Goal: Find specific page/section: Find specific page/section

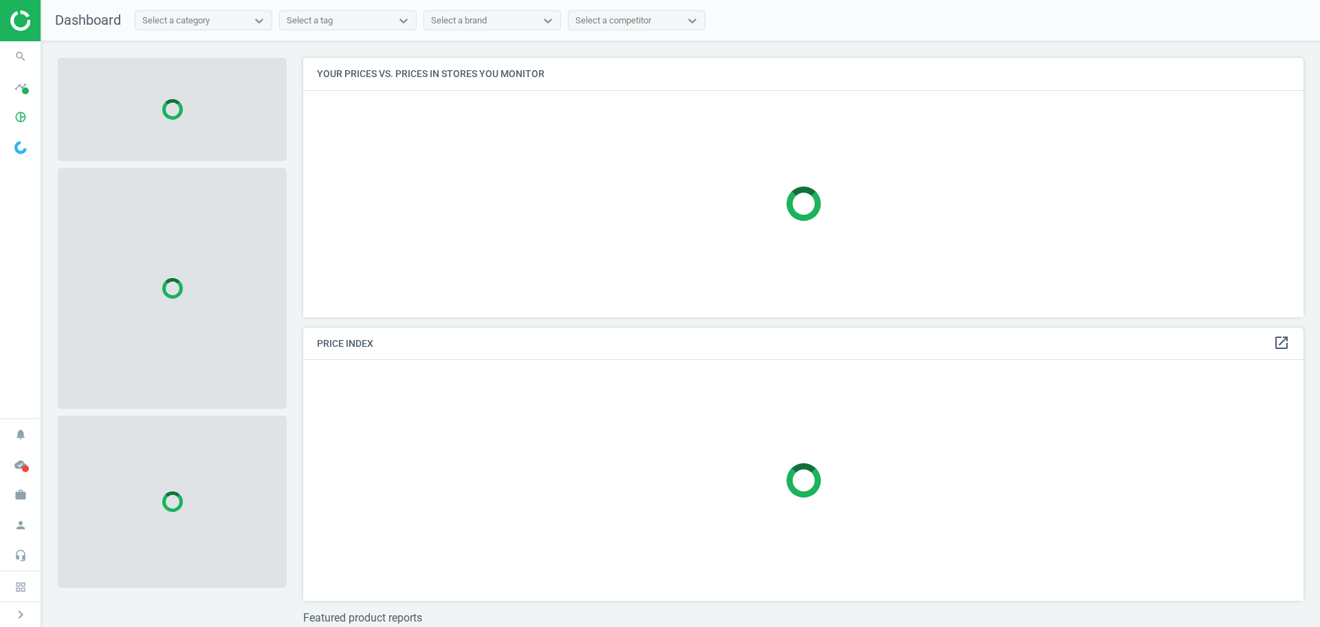
scroll to position [280, 1012]
click at [17, 60] on icon "search" at bounding box center [21, 56] width 26 height 26
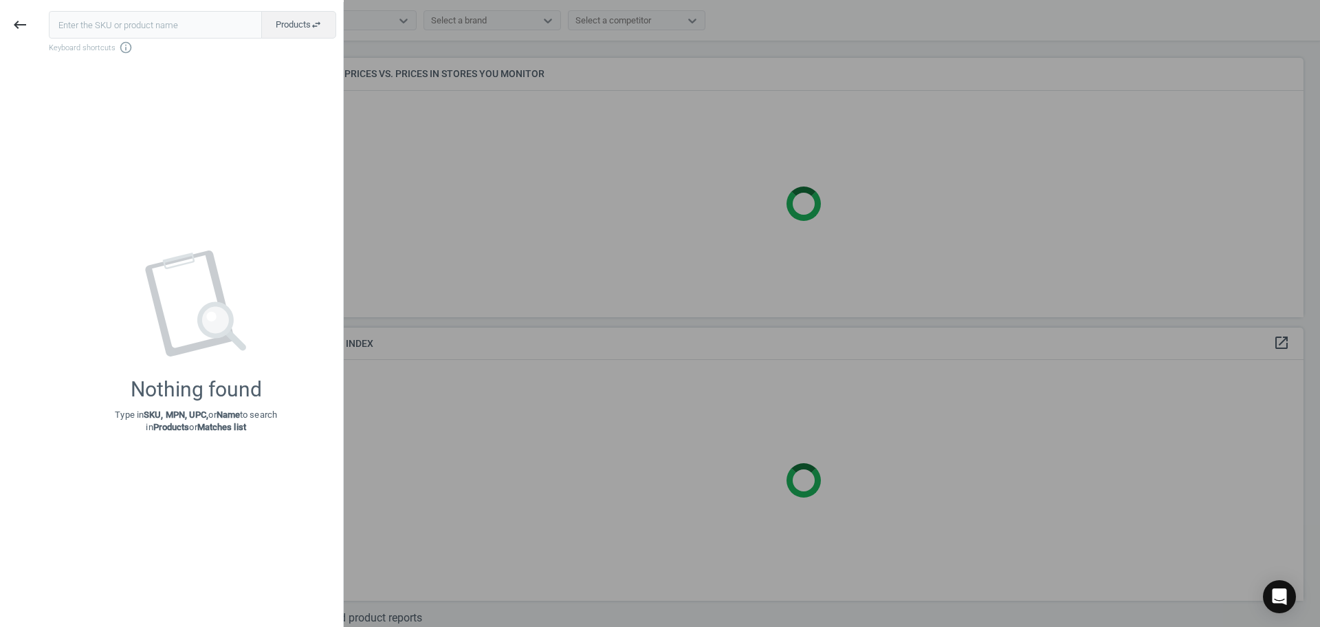
click at [73, 22] on input "text" at bounding box center [155, 25] width 213 height 28
type input "14375349"
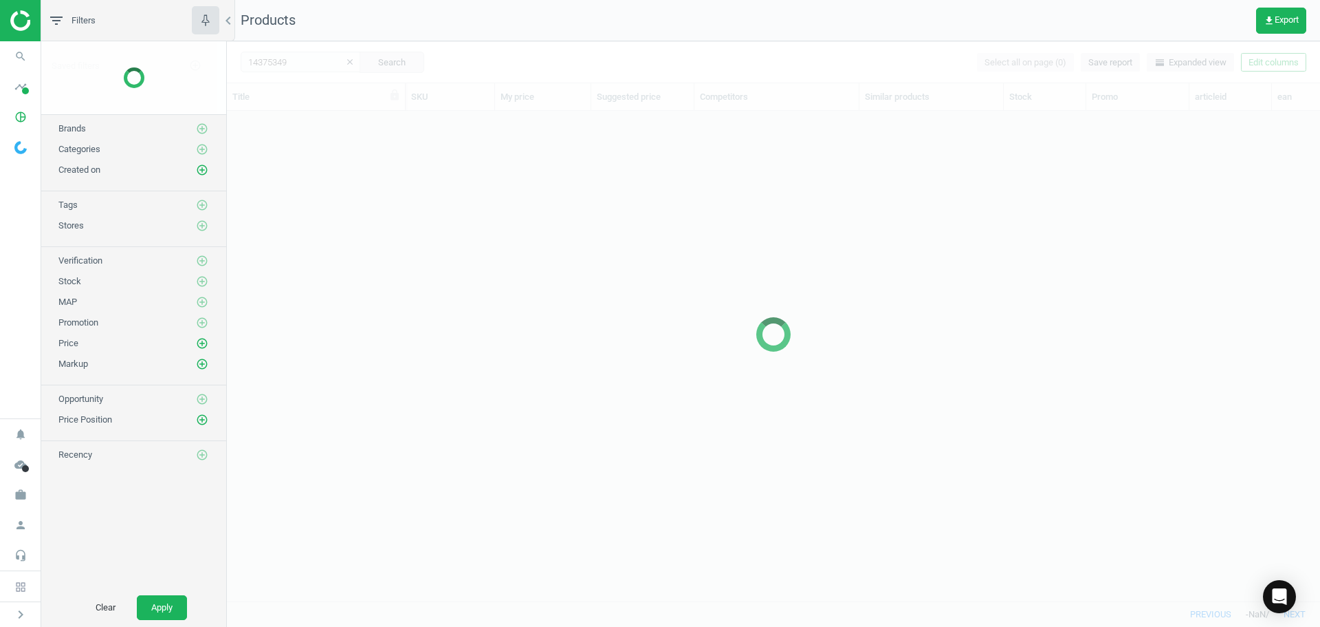
scroll to position [469, 1083]
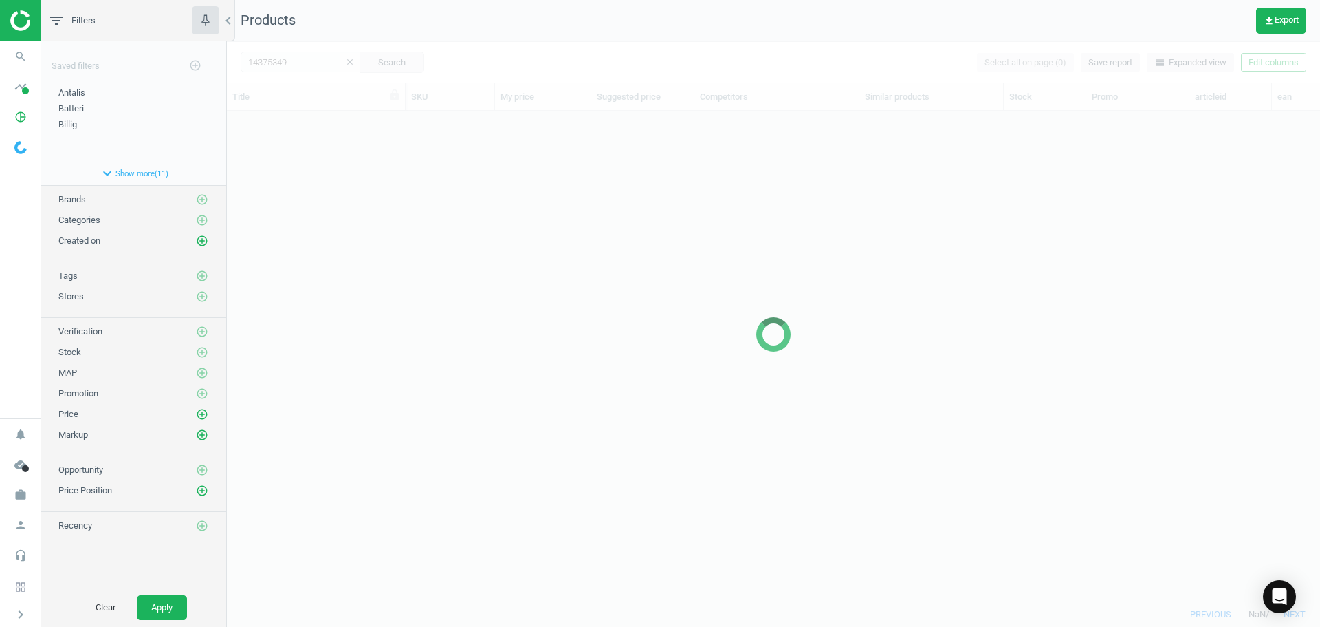
click at [278, 237] on div at bounding box center [773, 333] width 1093 height 585
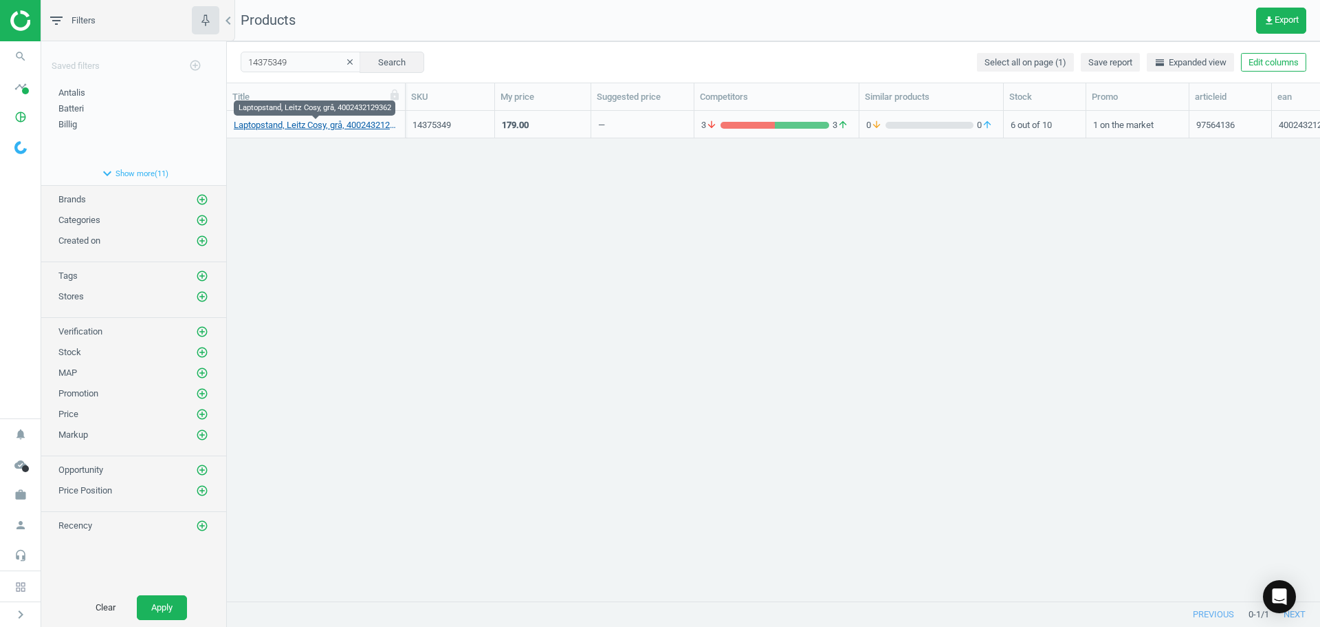
click at [305, 124] on link "Laptopstand, Leitz Cosy, grå, 4002432129362" at bounding box center [316, 125] width 164 height 12
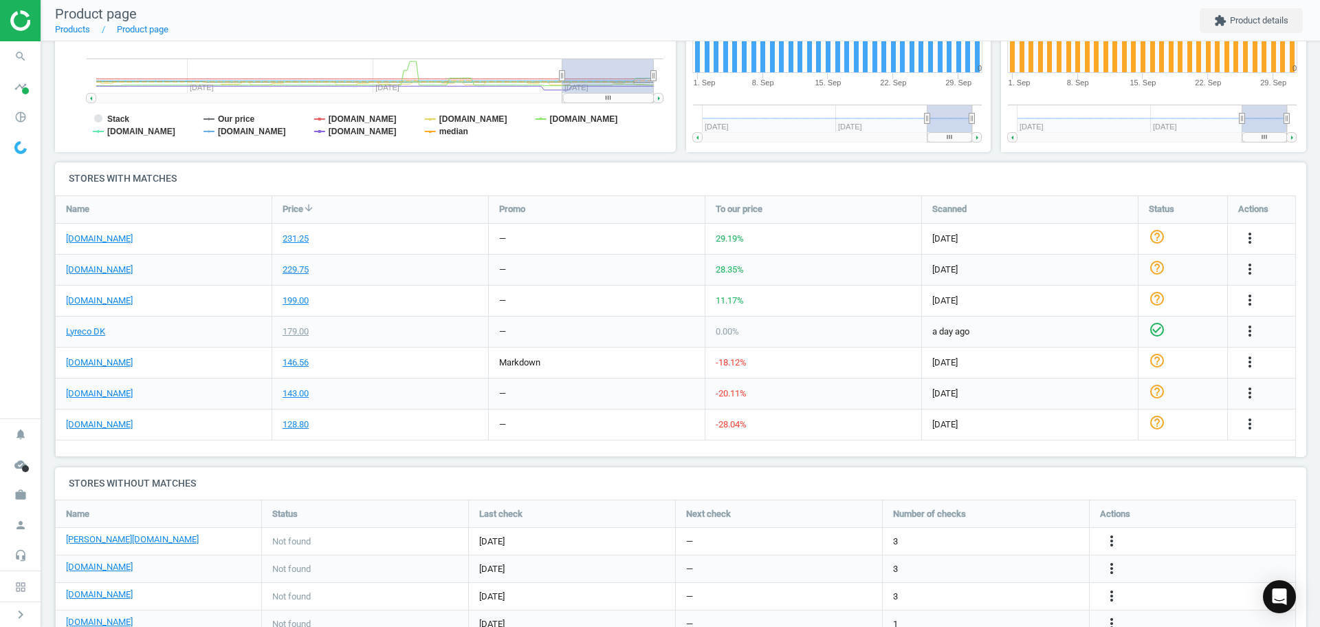
scroll to position [395, 0]
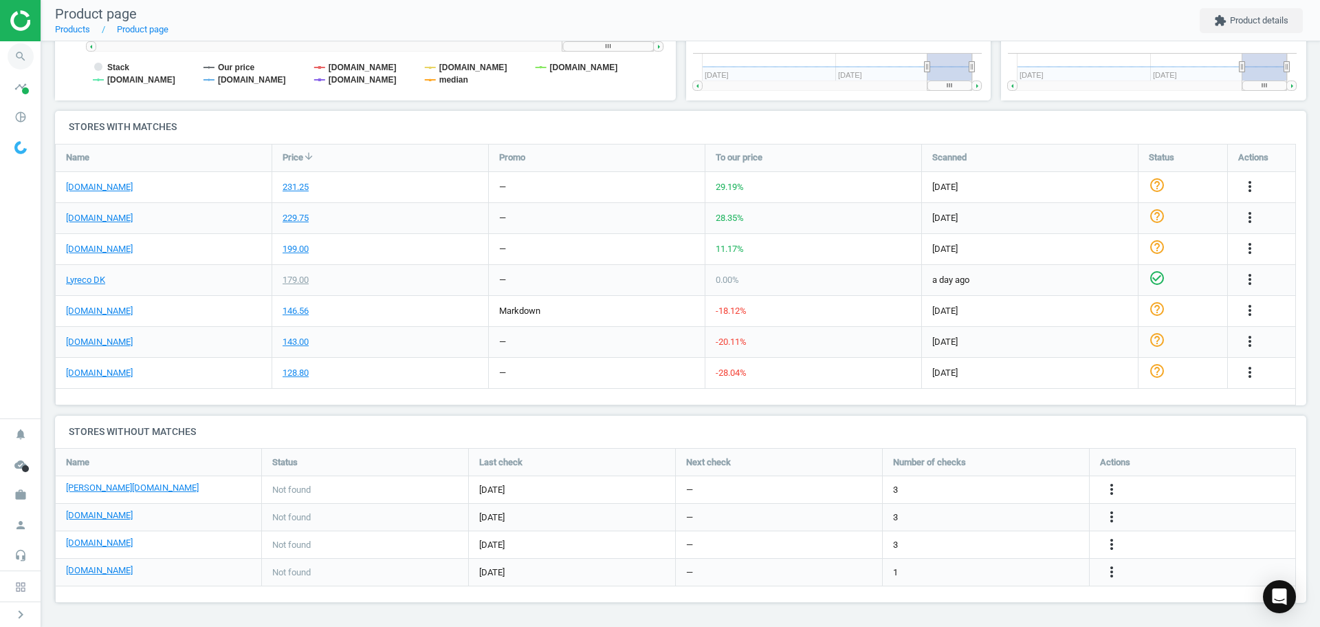
click at [12, 52] on icon "search" at bounding box center [21, 56] width 26 height 26
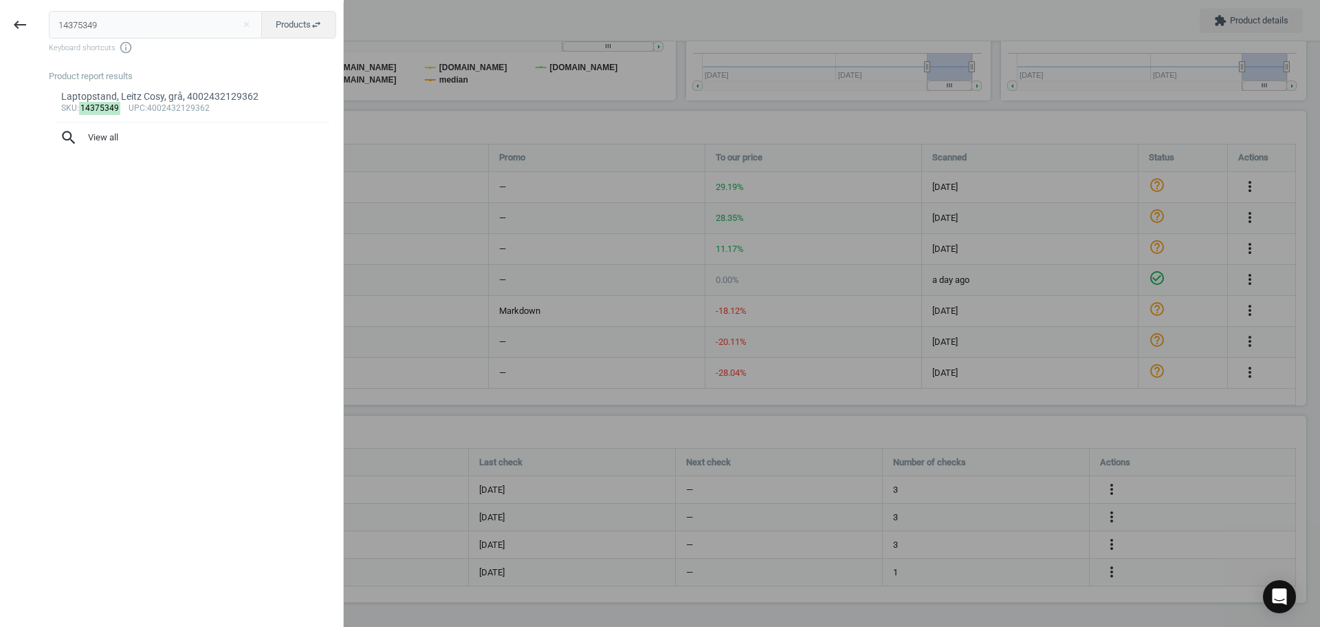
drag, startPoint x: 83, startPoint y: 30, endPoint x: -36, endPoint y: 23, distance: 119.1
click at [0, 23] on html "Group 2 Created with Sketch. ic/cloud_download/grey600 Created with Sketch. gra…" at bounding box center [660, 313] width 1320 height 627
type input "19657655"
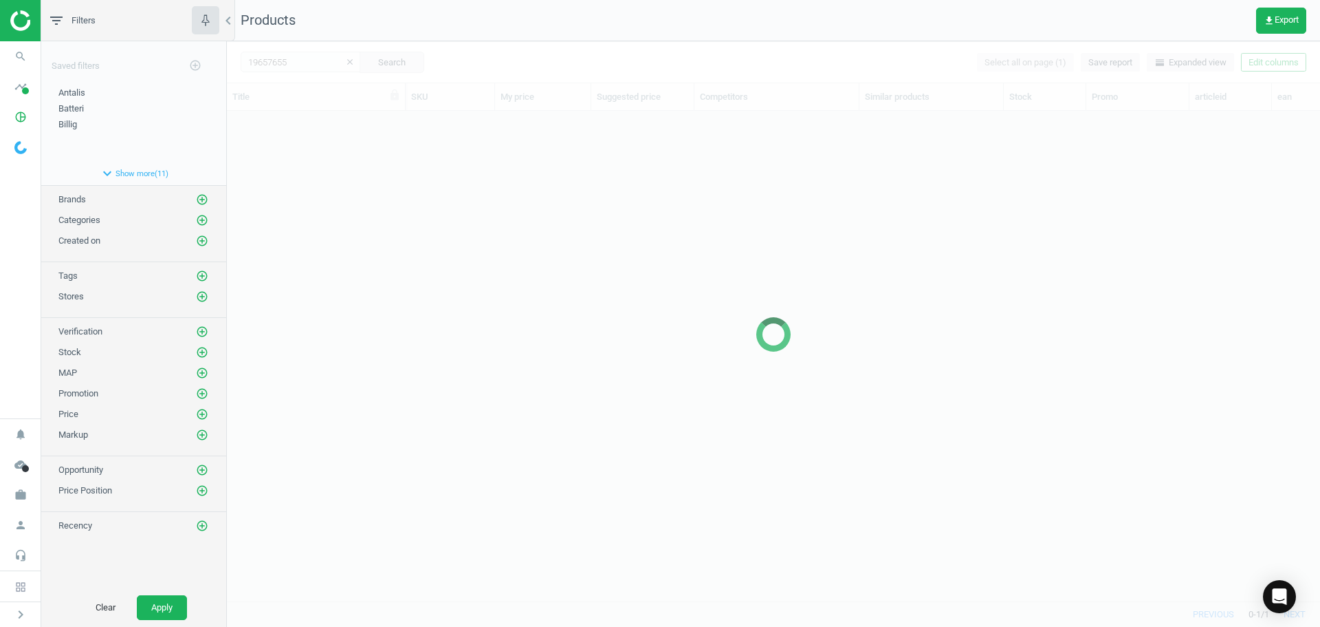
scroll to position [469, 1083]
click at [263, 325] on div at bounding box center [773, 333] width 1093 height 585
click at [325, 259] on div at bounding box center [773, 333] width 1093 height 585
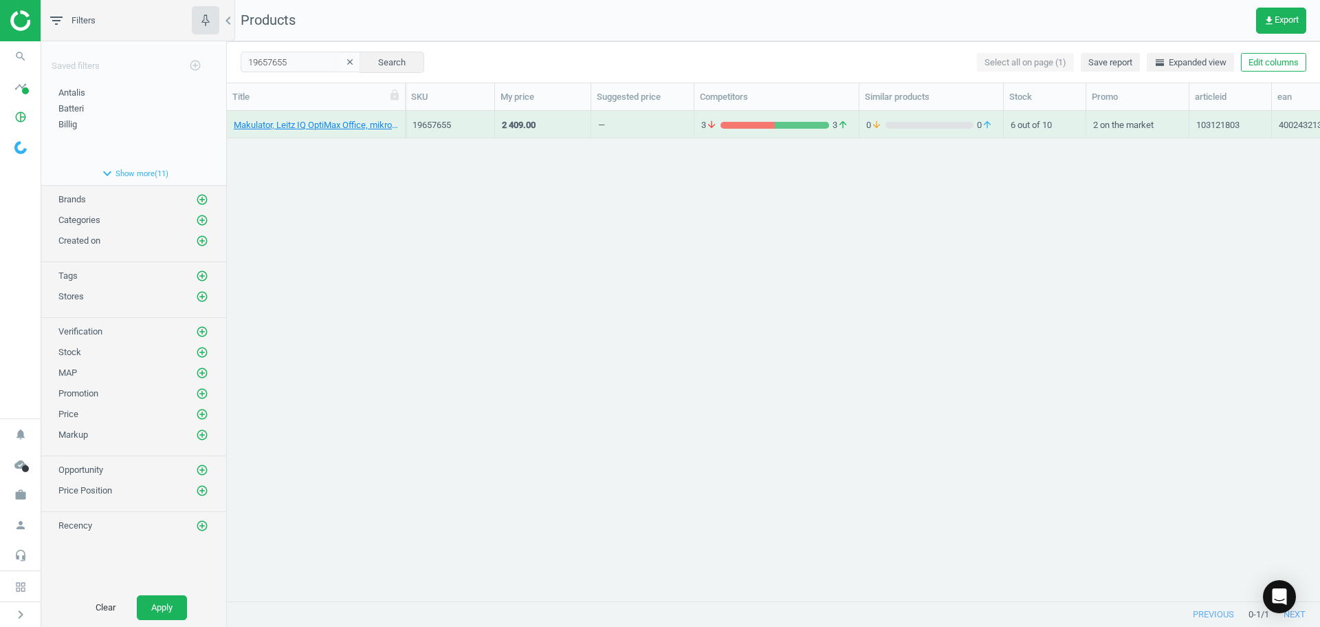
click at [325, 259] on div "Makulator, Leitz IQ OptiMax Office, mikromakulering, P5, 35 L, 4002432137626 19…" at bounding box center [773, 350] width 1093 height 479
click at [312, 124] on link "Makulator, Leitz IQ OptiMax Office, mikromakulering, P5, 35 L, 4002432137626" at bounding box center [316, 125] width 164 height 12
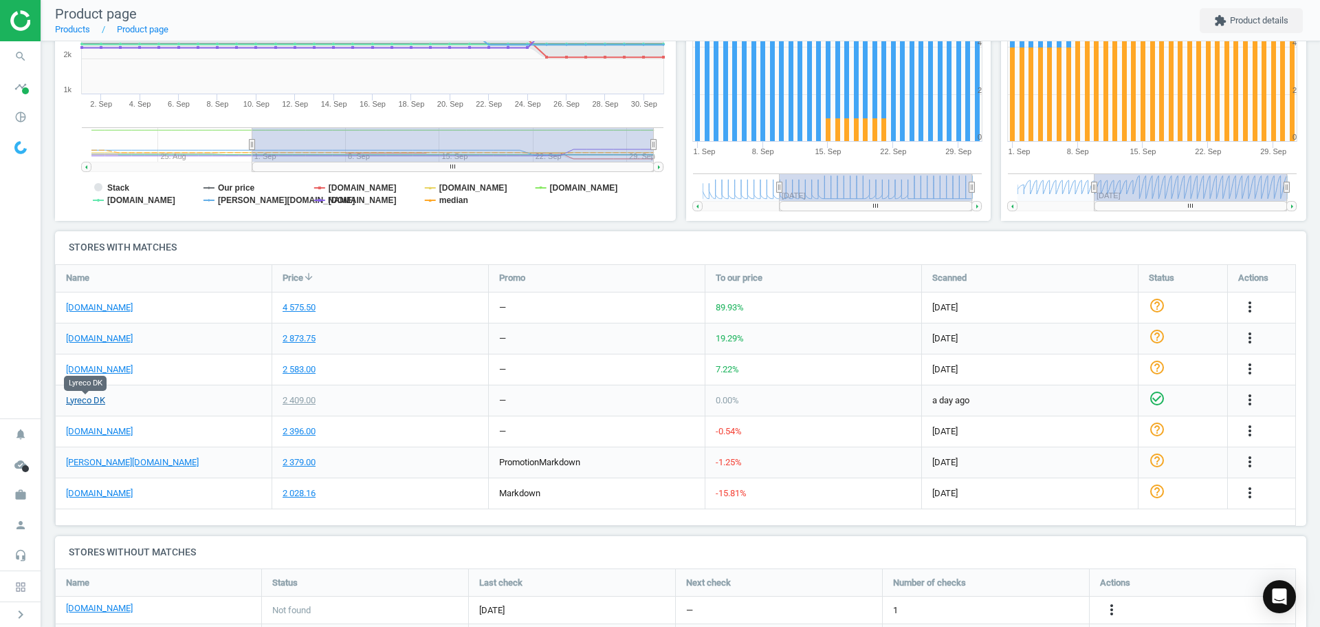
click at [100, 401] on link "Lyreco DK" at bounding box center [85, 400] width 39 height 12
